Goal: Complete application form

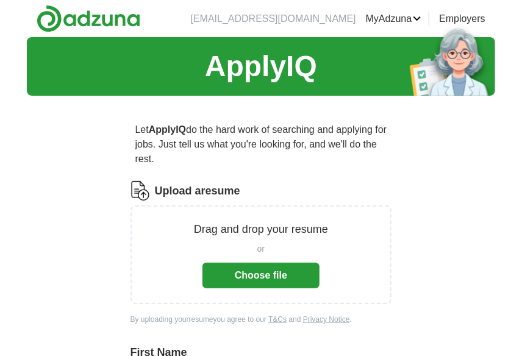
click at [260, 266] on button "Choose file" at bounding box center [260, 276] width 117 height 26
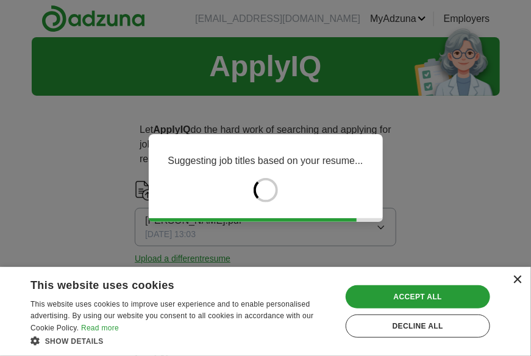
click at [516, 279] on div "×" at bounding box center [517, 279] width 9 height 9
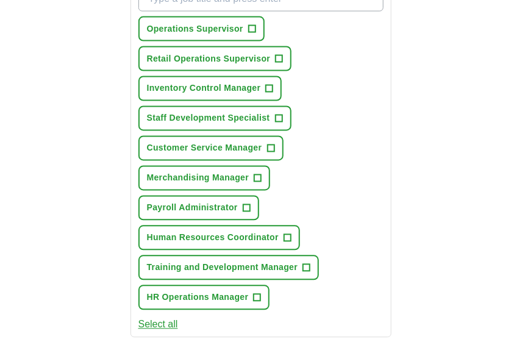
scroll to position [549, 0]
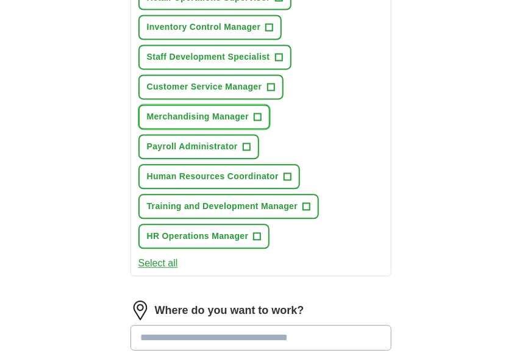
click at [258, 113] on span "+" at bounding box center [257, 118] width 7 height 10
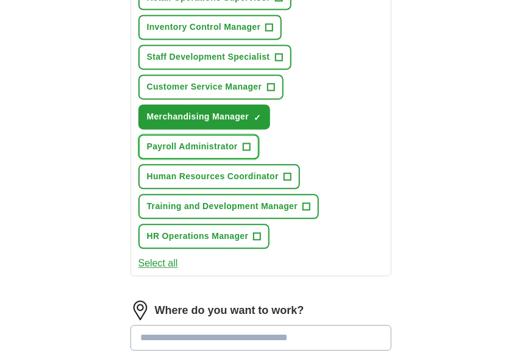
click at [247, 143] on span "+" at bounding box center [246, 148] width 7 height 10
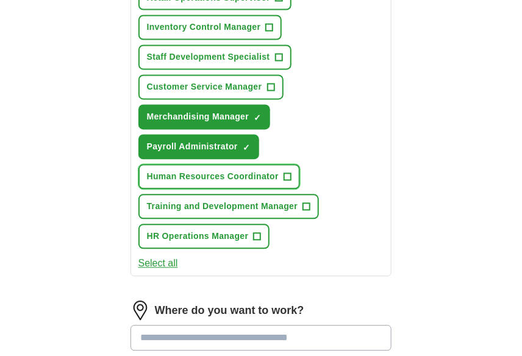
click at [285, 172] on span "+" at bounding box center [286, 177] width 7 height 10
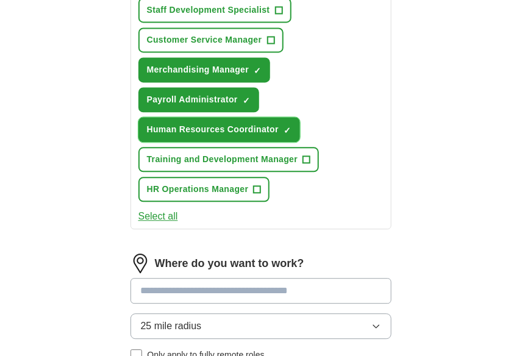
scroll to position [670, 0]
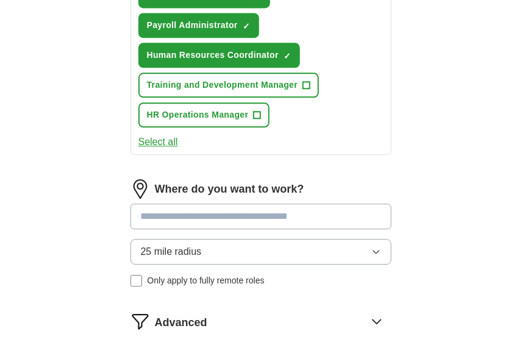
click at [162, 135] on button "Select all" at bounding box center [158, 142] width 40 height 15
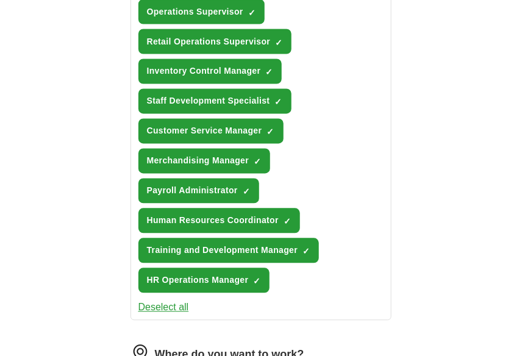
scroll to position [488, 0]
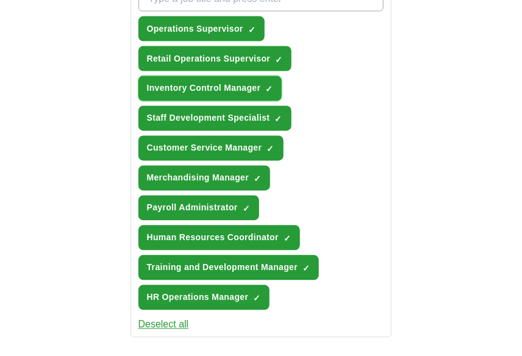
click at [0, 0] on span "×" at bounding box center [0, 0] width 0 height 0
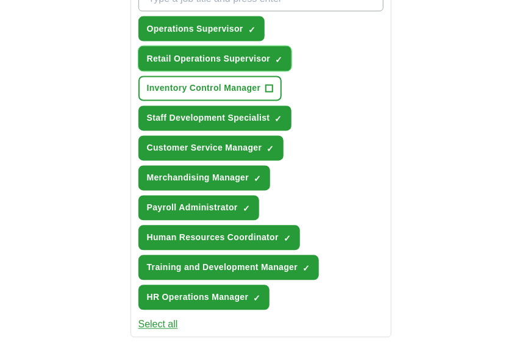
click at [282, 55] on span "✓ ×" at bounding box center [278, 58] width 7 height 7
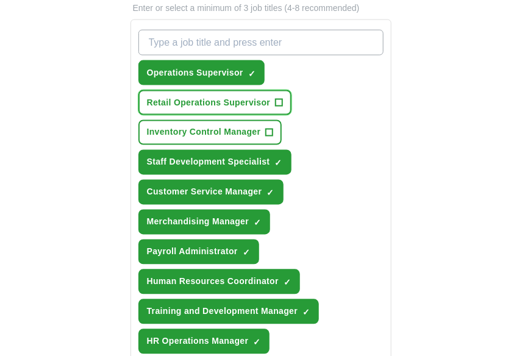
scroll to position [427, 0]
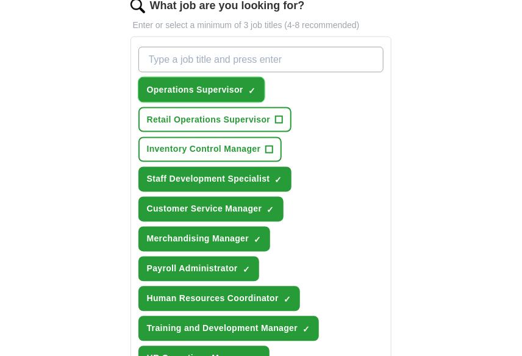
click at [0, 0] on span "×" at bounding box center [0, 0] width 0 height 0
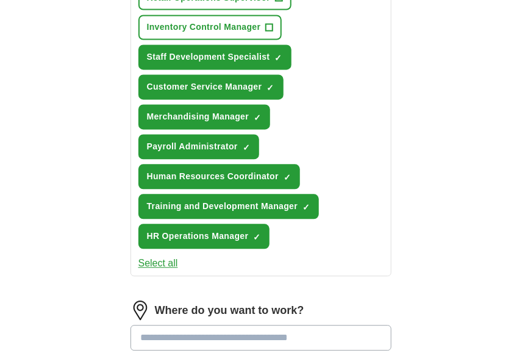
scroll to position [609, 0]
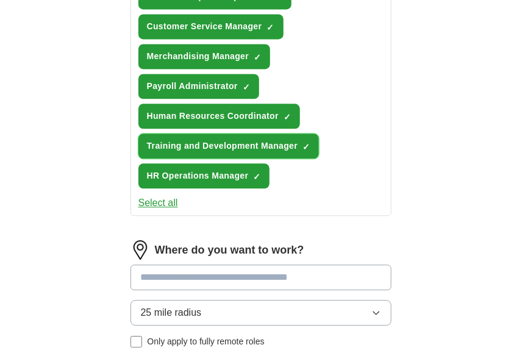
click at [0, 0] on span "×" at bounding box center [0, 0] width 0 height 0
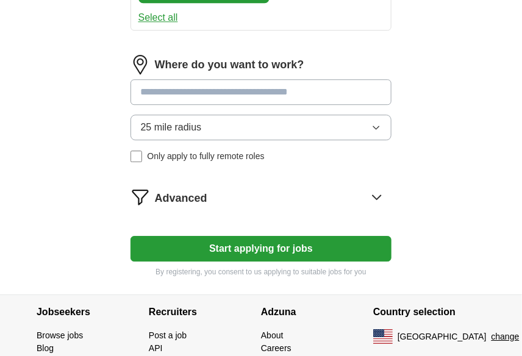
scroll to position [845, 0]
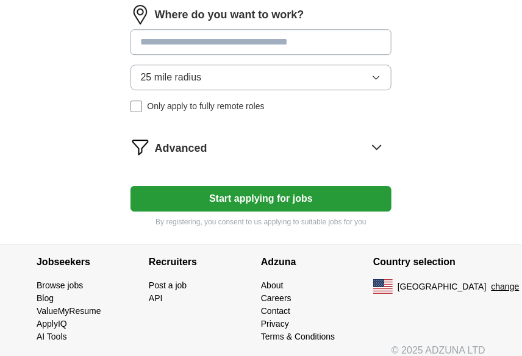
click at [266, 186] on button "Start applying for jobs" at bounding box center [260, 199] width 261 height 26
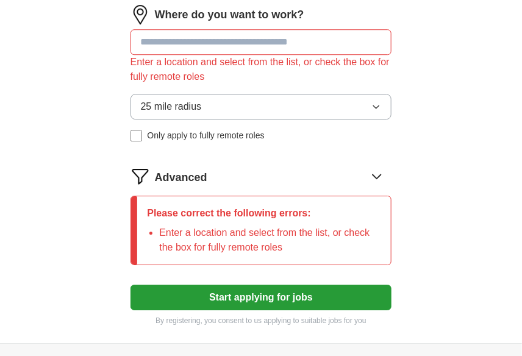
scroll to position [723, 0]
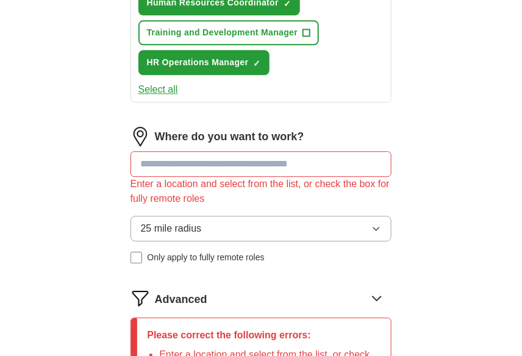
click at [241, 155] on input at bounding box center [260, 164] width 261 height 26
type input "*****"
click at [244, 216] on button "25 mile radius" at bounding box center [260, 229] width 261 height 26
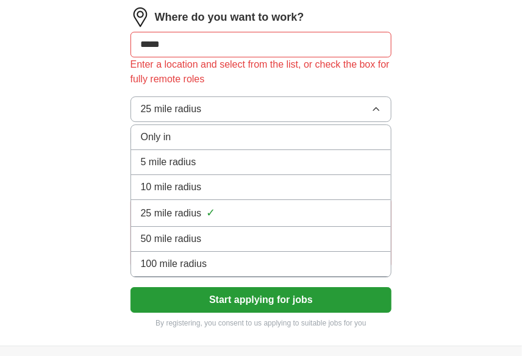
scroll to position [845, 0]
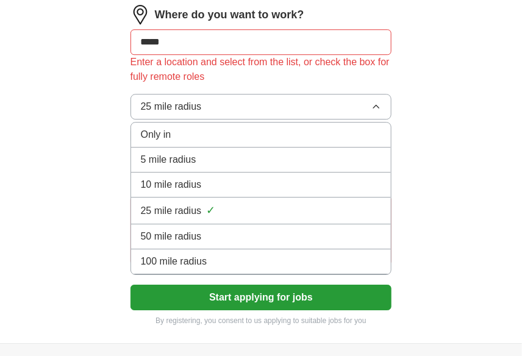
click at [205, 229] on div "50 mile radius" at bounding box center [261, 236] width 241 height 15
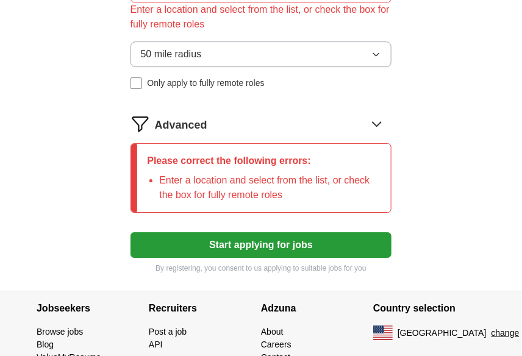
scroll to position [943, 0]
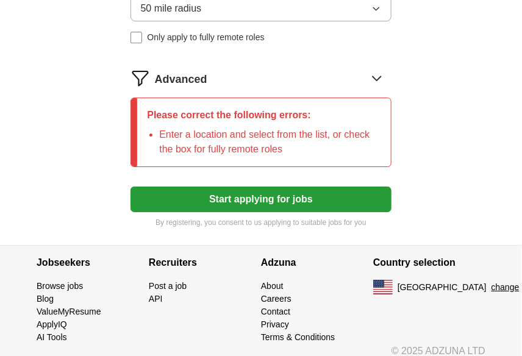
click at [258, 186] on button "Start applying for jobs" at bounding box center [260, 199] width 261 height 26
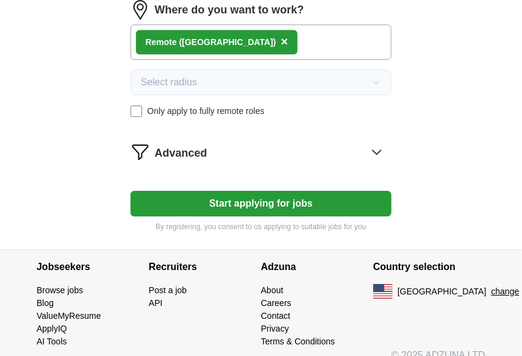
scroll to position [854, 0]
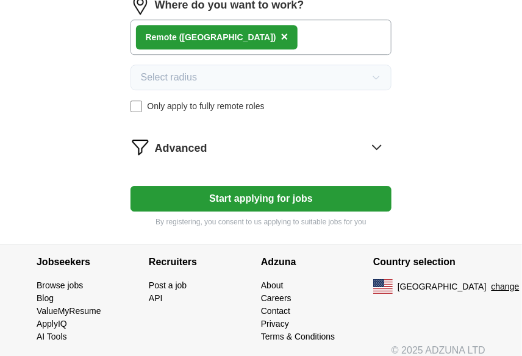
click at [257, 186] on button "Start applying for jobs" at bounding box center [260, 199] width 261 height 26
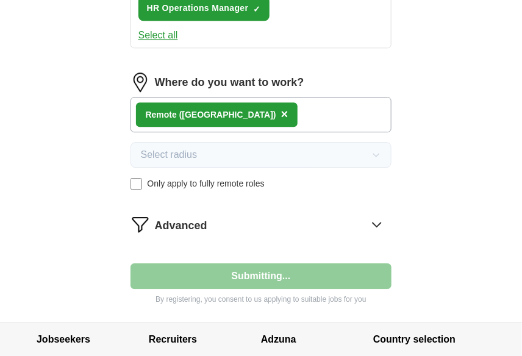
select select "**"
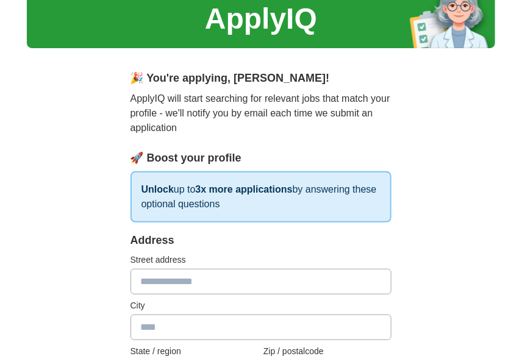
scroll to position [122, 0]
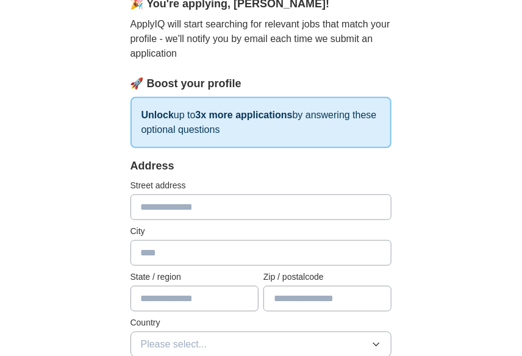
click at [245, 208] on input "text" at bounding box center [260, 207] width 261 height 26
type input "**********"
type input "*****"
type input "**"
type input "*****"
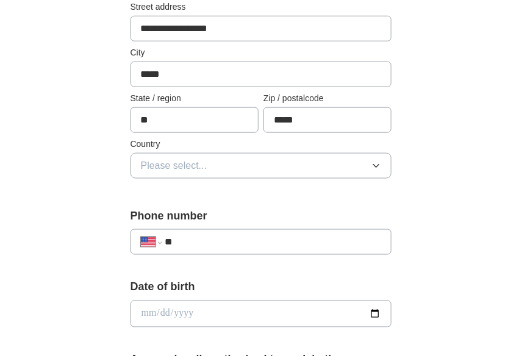
scroll to position [305, 0]
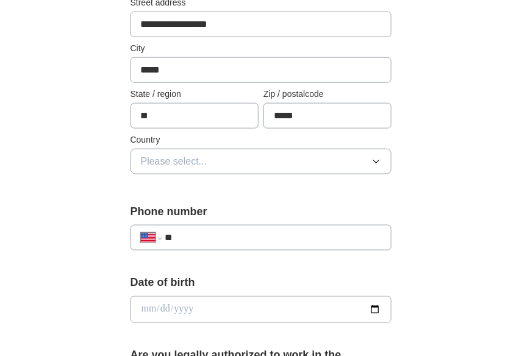
click at [259, 157] on button "Please select..." at bounding box center [260, 162] width 261 height 26
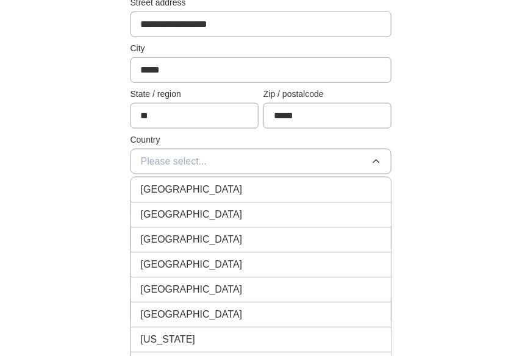
click at [240, 209] on div "[GEOGRAPHIC_DATA]" at bounding box center [261, 214] width 241 height 15
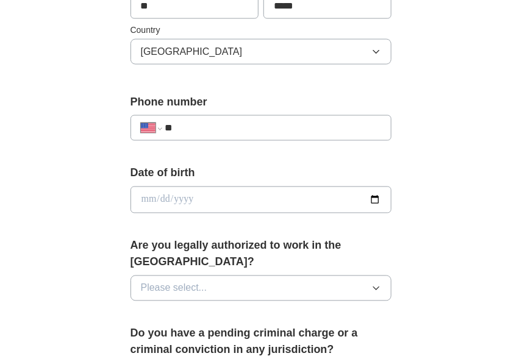
scroll to position [427, 0]
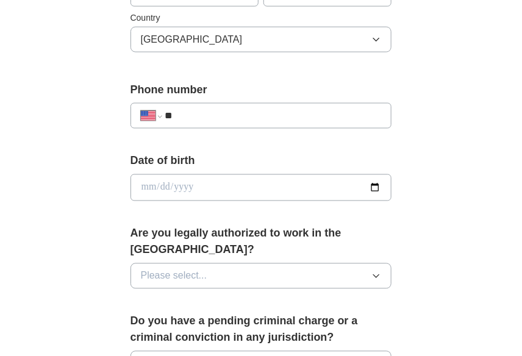
click at [230, 117] on input "**" at bounding box center [273, 115] width 216 height 15
type input "**********"
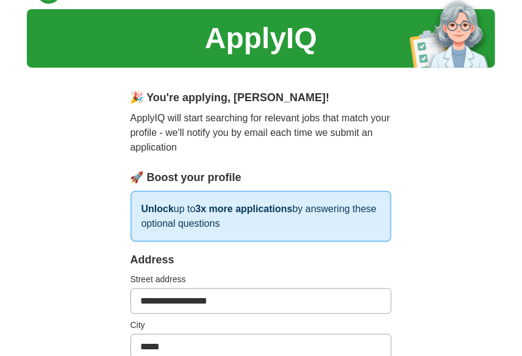
scroll to position [0, 0]
